Goal: Transaction & Acquisition: Download file/media

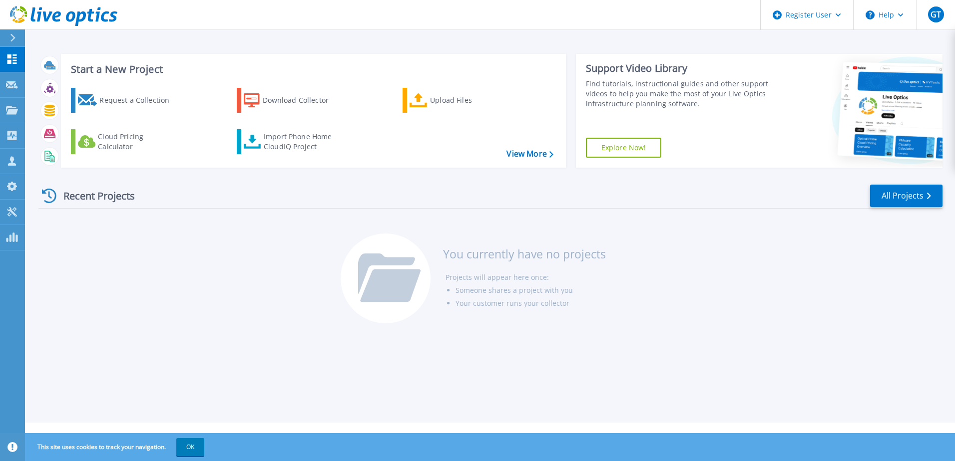
click at [7, 42] on button at bounding box center [12, 37] width 25 height 17
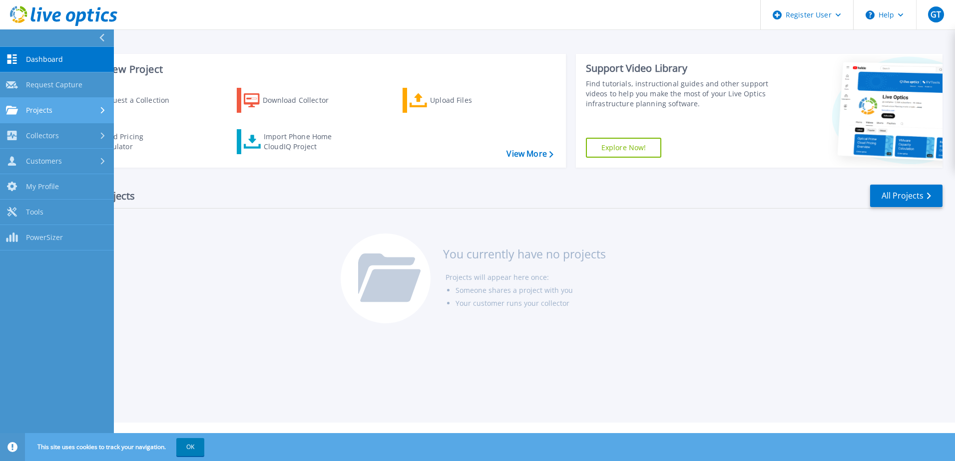
click at [72, 100] on link "Projects Projects" at bounding box center [57, 110] width 114 height 25
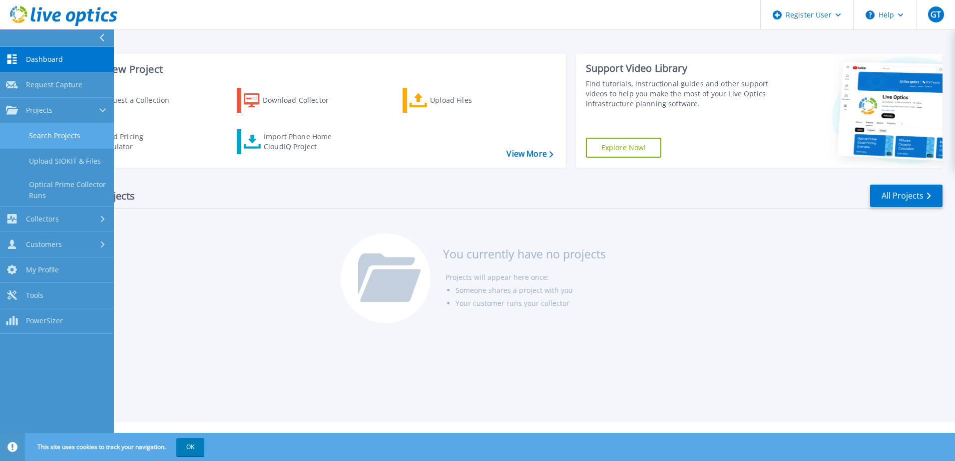
click at [73, 130] on link "Search Projects" at bounding box center [57, 135] width 114 height 25
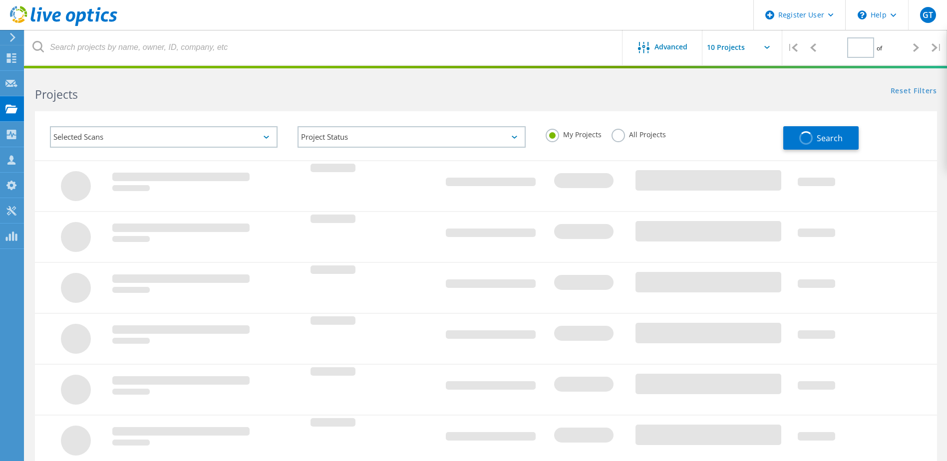
type input "1"
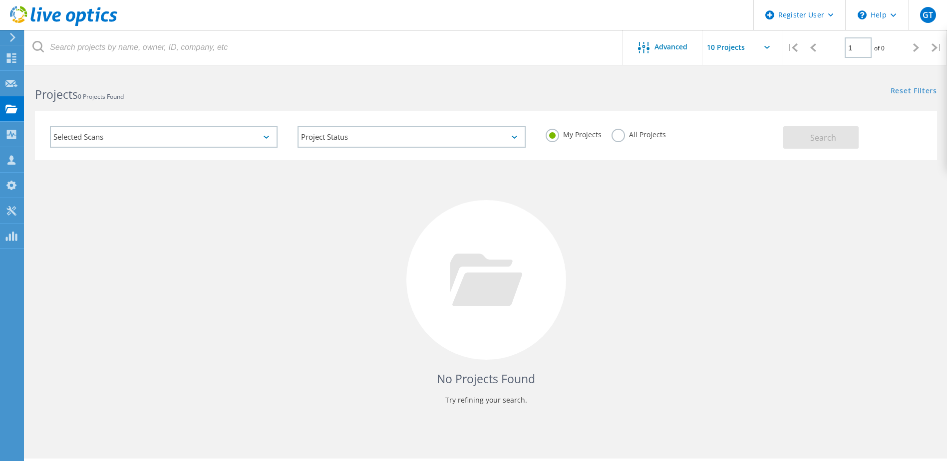
click at [612, 132] on label "All Projects" at bounding box center [639, 133] width 54 height 9
click at [0, 0] on input "All Projects" at bounding box center [0, 0] width 0 height 0
click at [806, 137] on button "Search" at bounding box center [820, 137] width 75 height 22
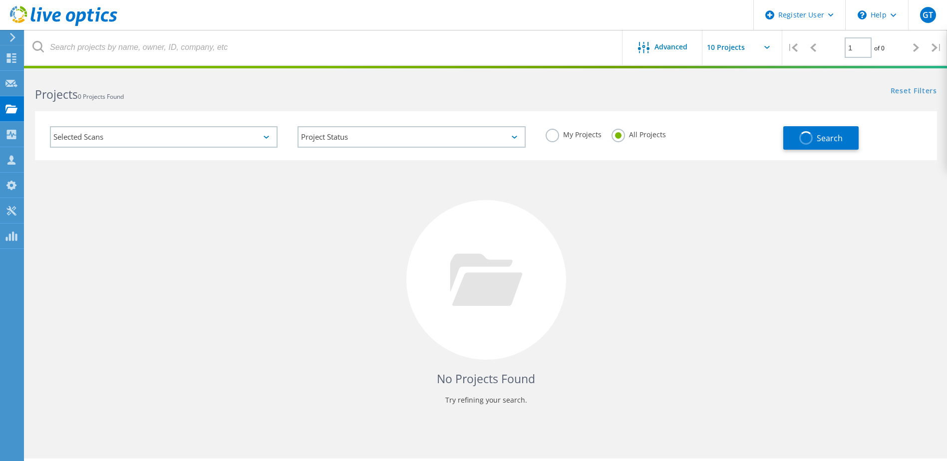
click at [158, 137] on div "Selected Scans" at bounding box center [164, 136] width 228 height 21
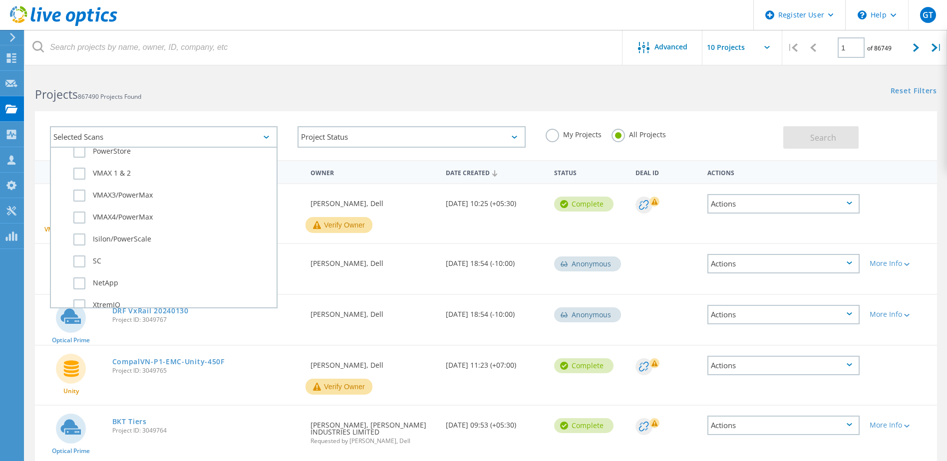
scroll to position [300, 0]
click at [89, 251] on label "SC" at bounding box center [172, 254] width 198 height 12
click at [0, 0] on input "SC" at bounding box center [0, 0] width 0 height 0
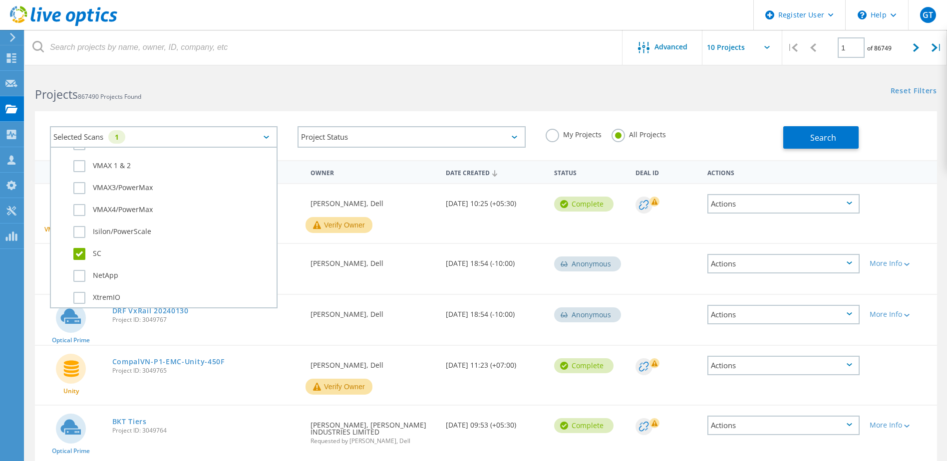
click at [298, 113] on div "Selected Scans 1 Server & Cloud Optical Prime AWS Azure Nutanix RVTools Kuberne…" at bounding box center [486, 135] width 902 height 49
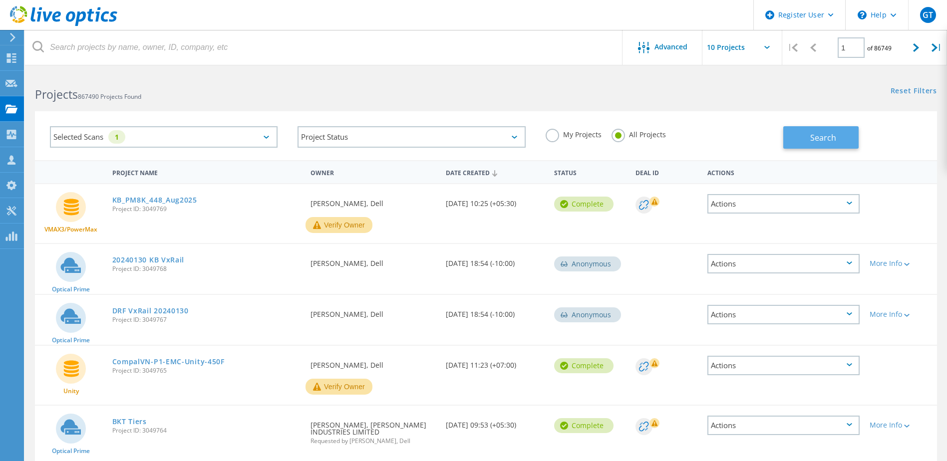
click at [806, 139] on button "Search" at bounding box center [820, 137] width 75 height 22
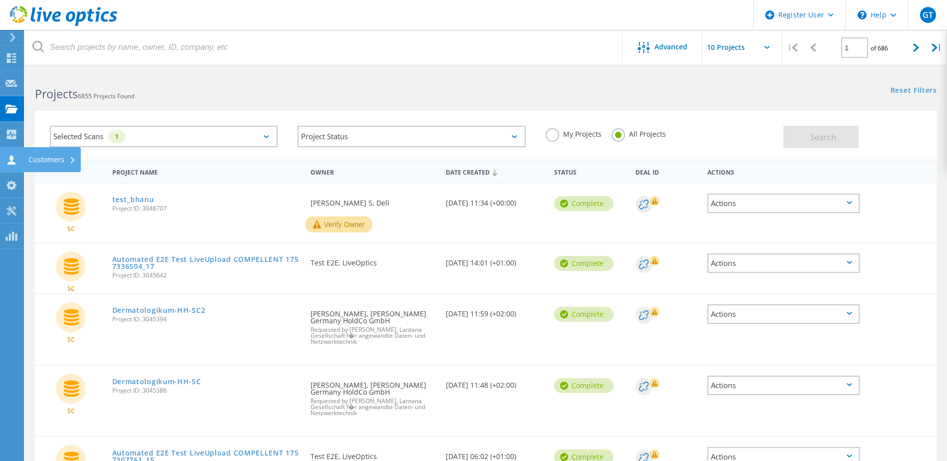
scroll to position [0, 0]
click at [12, 213] on icon at bounding box center [11, 210] width 12 height 9
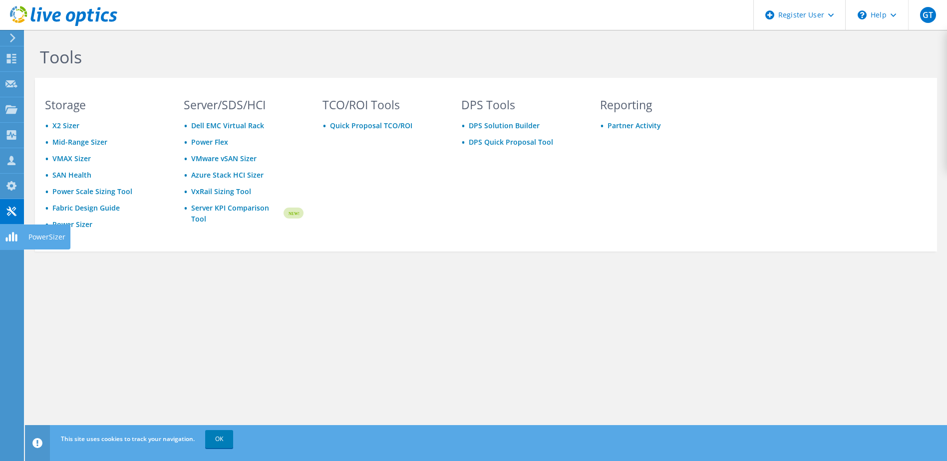
click at [5, 38] on div at bounding box center [10, 37] width 11 height 9
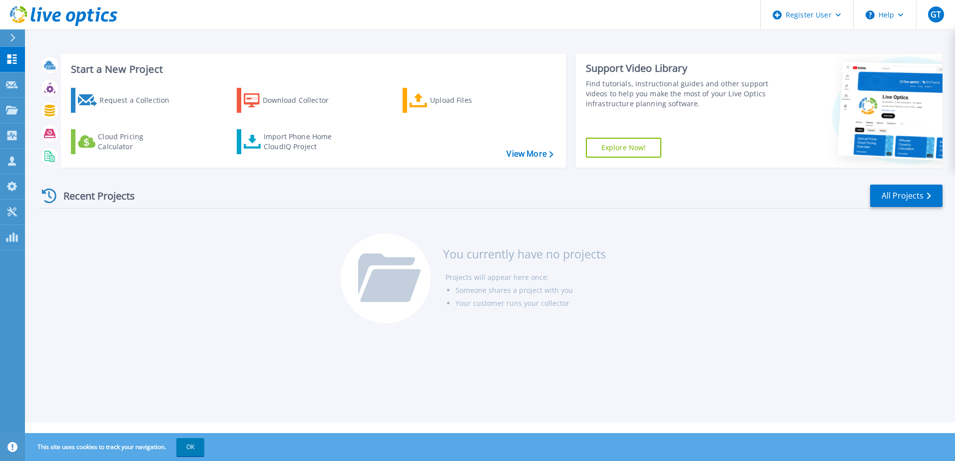
click at [12, 38] on icon at bounding box center [12, 38] width 5 height 8
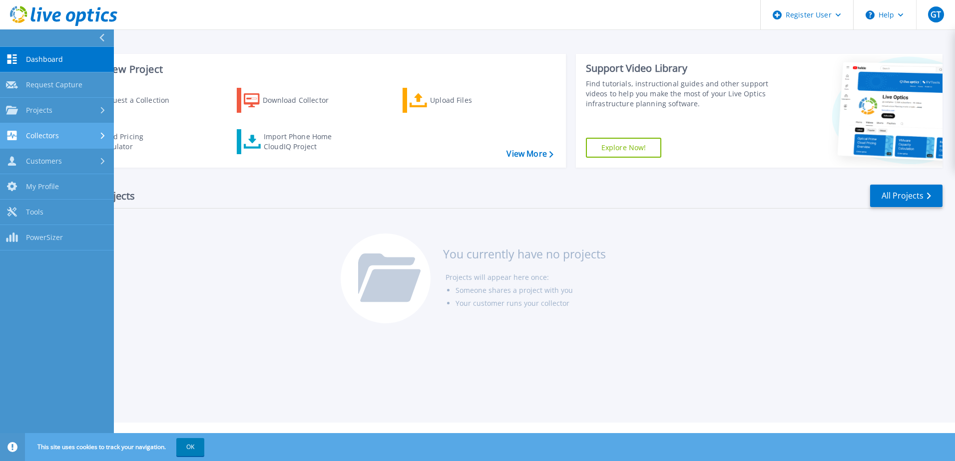
click at [64, 138] on div "Collectors" at bounding box center [57, 135] width 102 height 9
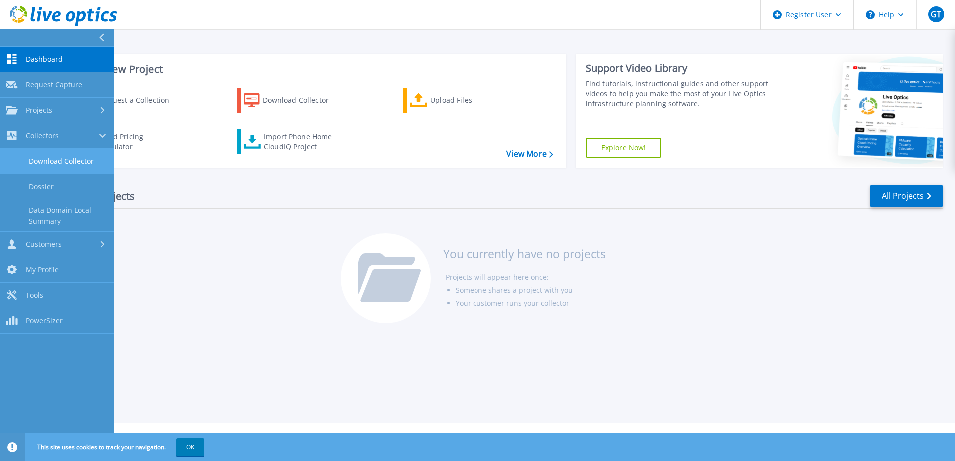
click at [74, 160] on link "Download Collector" at bounding box center [57, 161] width 114 height 25
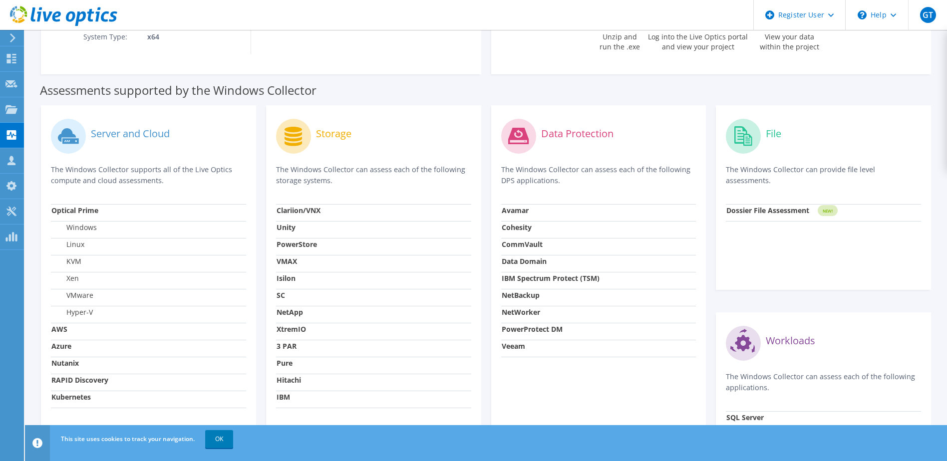
scroll to position [250, 0]
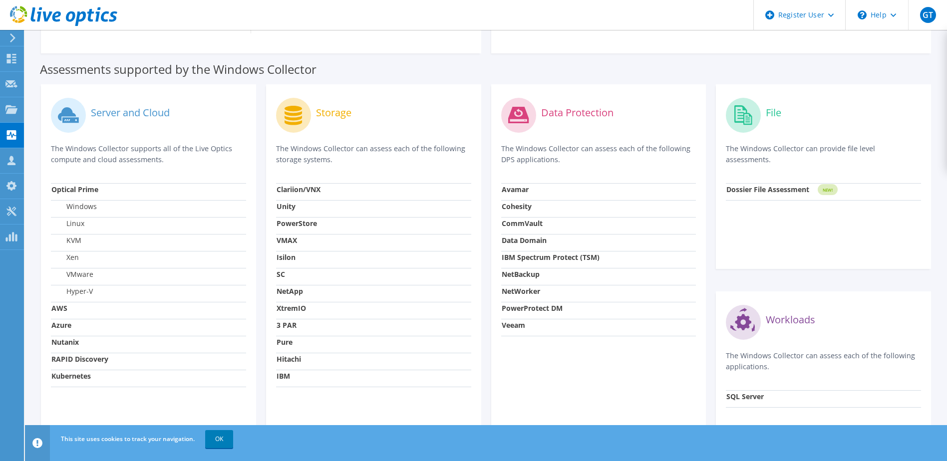
click at [299, 121] on circle at bounding box center [293, 115] width 35 height 35
click at [325, 114] on label "Storage" at bounding box center [333, 113] width 35 height 10
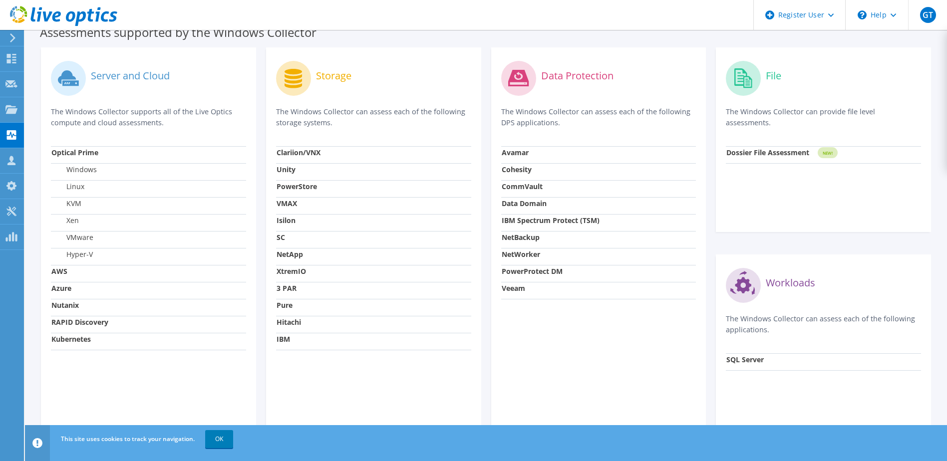
scroll to position [316, 0]
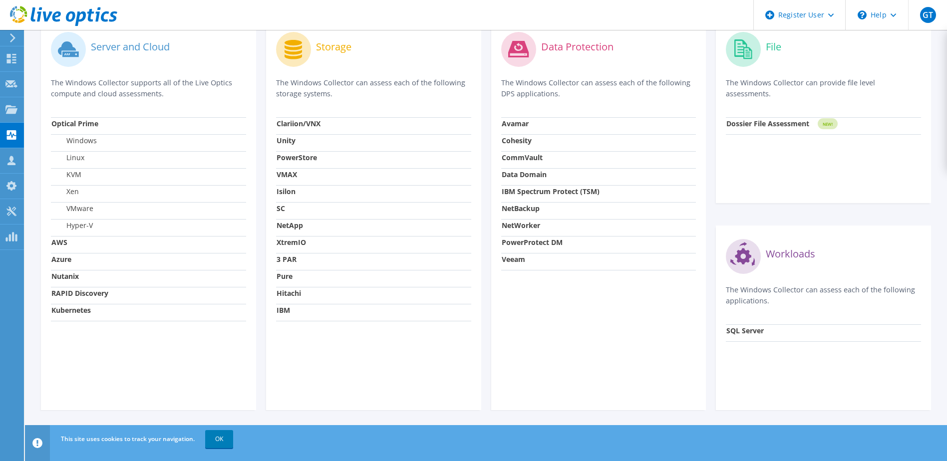
click at [286, 251] on td "XtremIO" at bounding box center [373, 244] width 195 height 17
click at [299, 161] on strong "PowerStore" at bounding box center [297, 157] width 40 height 9
click at [325, 91] on p "The Windows Collector can assess each of the following storage systems." at bounding box center [373, 88] width 195 height 22
click at [377, 88] on p "The Windows Collector can assess each of the following storage systems." at bounding box center [373, 88] width 195 height 22
click at [392, 92] on p "The Windows Collector can assess each of the following storage systems." at bounding box center [373, 88] width 195 height 22
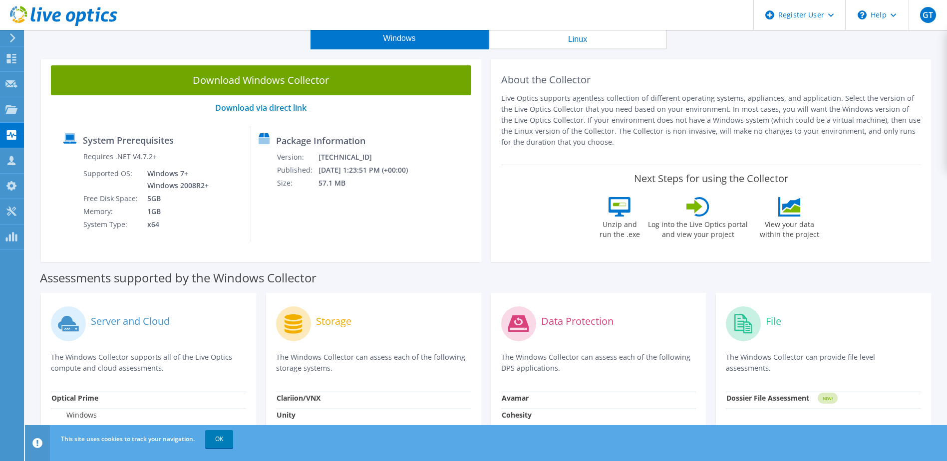
scroll to position [0, 0]
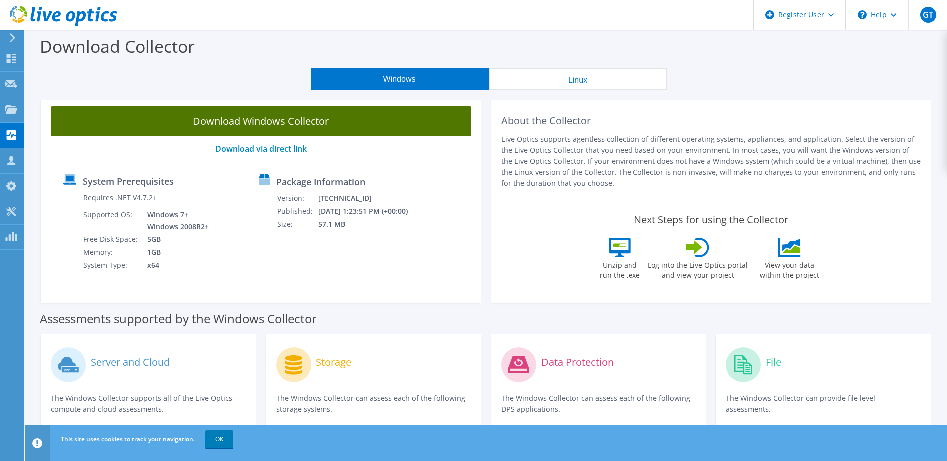
click at [323, 134] on link "Download Windows Collector" at bounding box center [261, 121] width 420 height 30
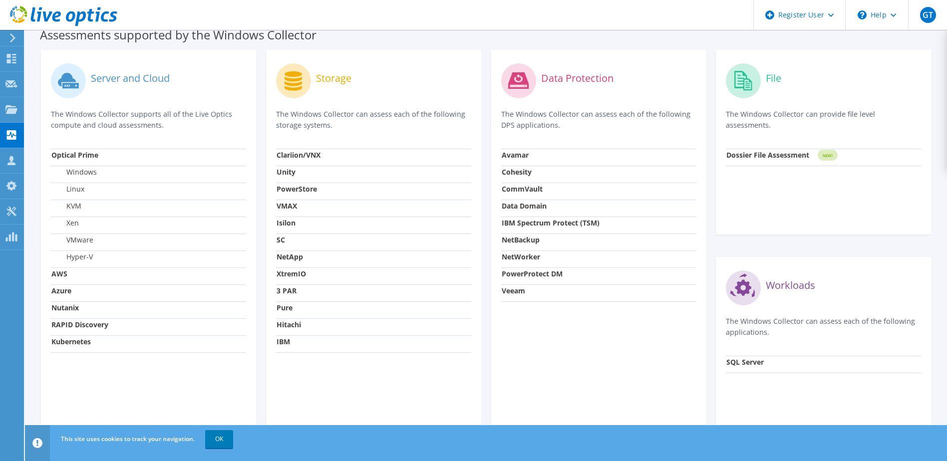
scroll to position [316, 0]
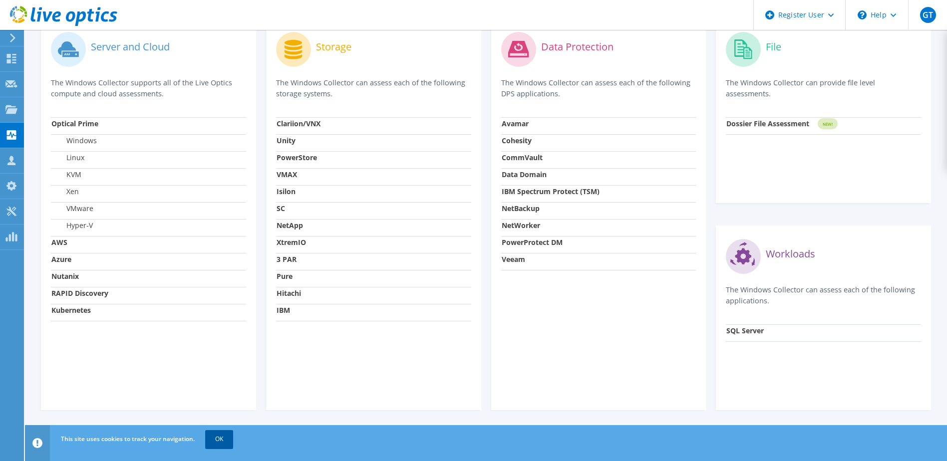
drag, startPoint x: 216, startPoint y: 442, endPoint x: 226, endPoint y: 440, distance: 10.3
click at [216, 442] on link "OK" at bounding box center [219, 439] width 28 height 18
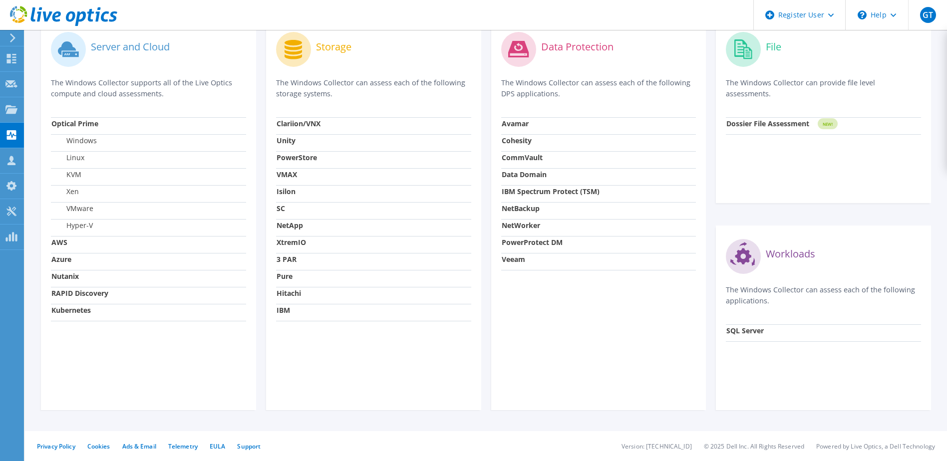
click at [14, 33] on icon at bounding box center [12, 37] width 7 height 9
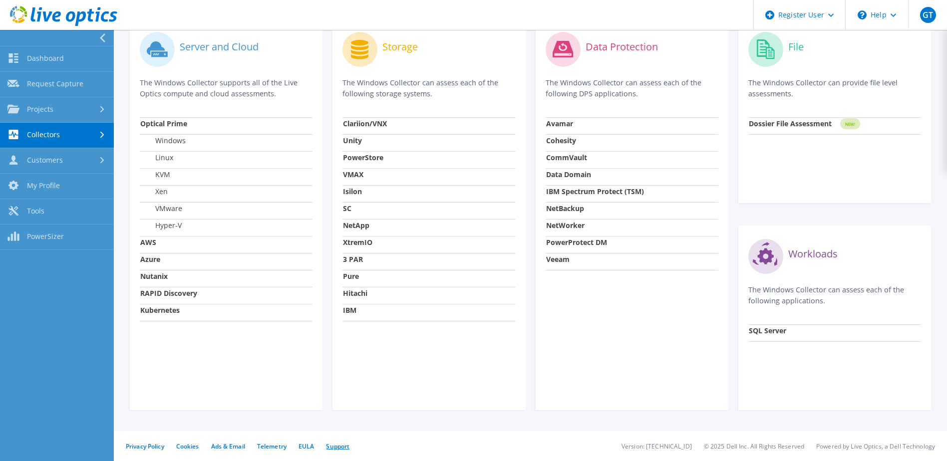
click at [339, 446] on link "Support" at bounding box center [337, 446] width 23 height 8
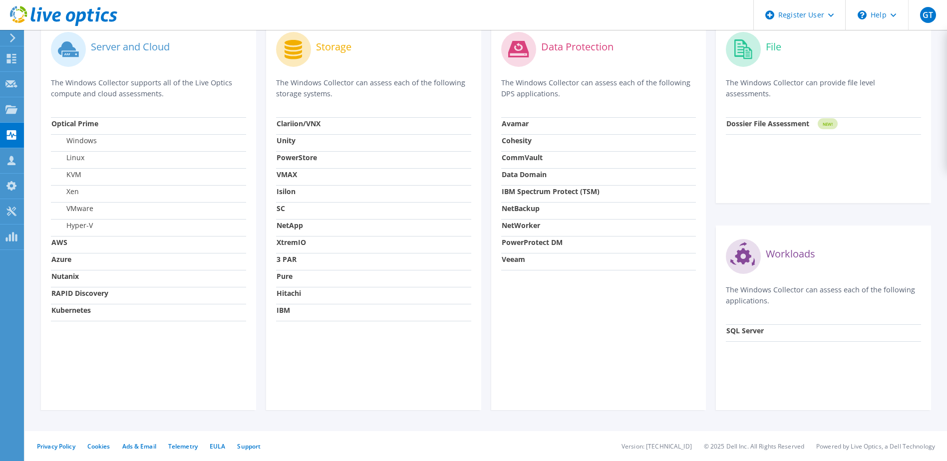
click at [284, 209] on strong "SC" at bounding box center [281, 208] width 8 height 9
